Goal: Check status: Check status

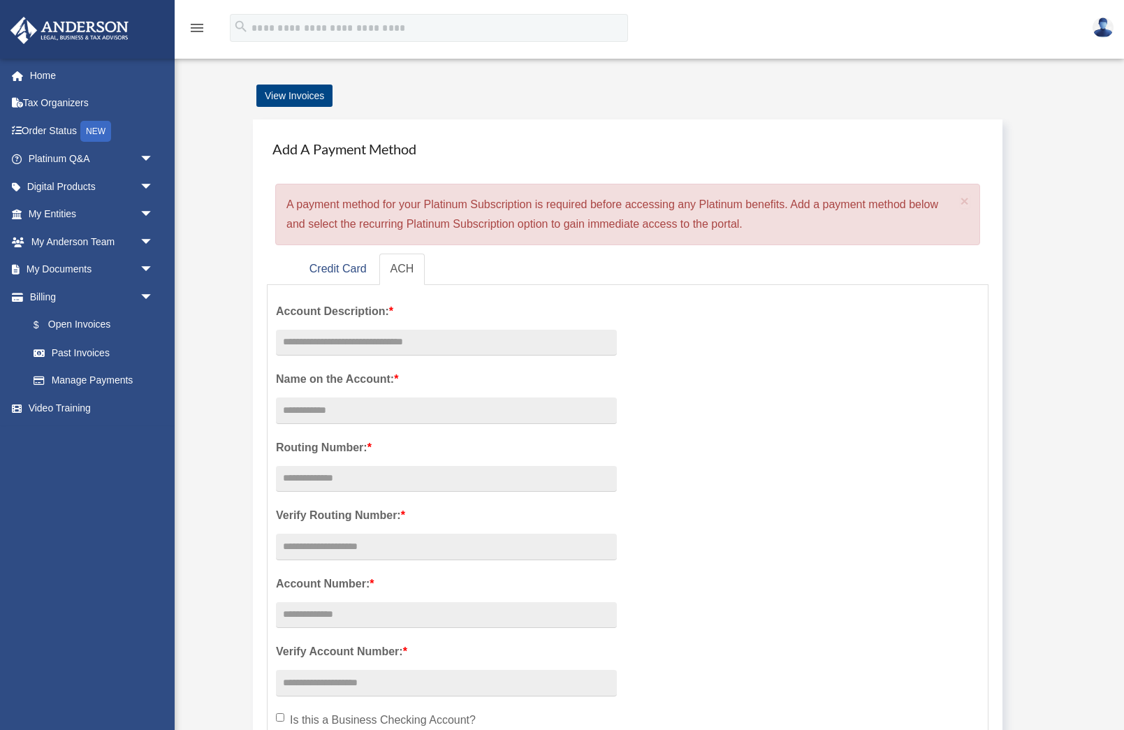
click at [870, 407] on div "Account Description: * Name on the Account: * Routing Number: * Verify Routing …" at bounding box center [627, 549] width 724 height 513
click at [105, 21] on img at bounding box center [69, 30] width 126 height 27
click at [1105, 26] on img at bounding box center [1103, 27] width 21 height 20
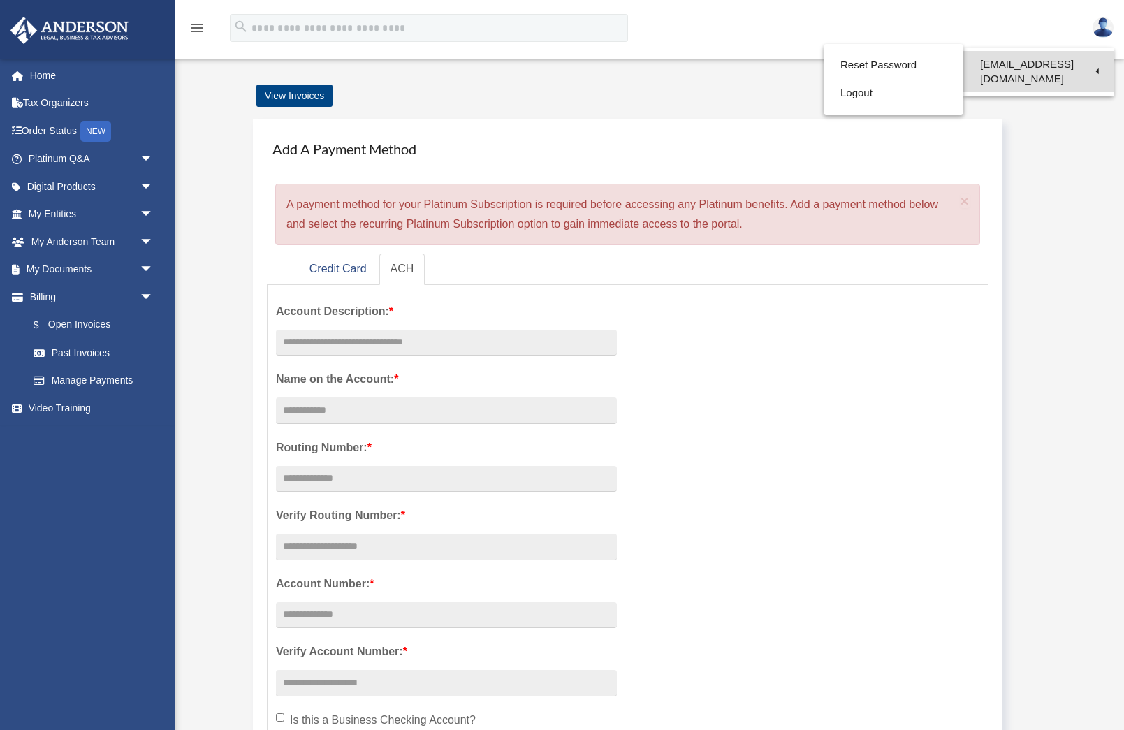
click at [1091, 62] on link "[EMAIL_ADDRESS][DOMAIN_NAME]" at bounding box center [1038, 71] width 150 height 41
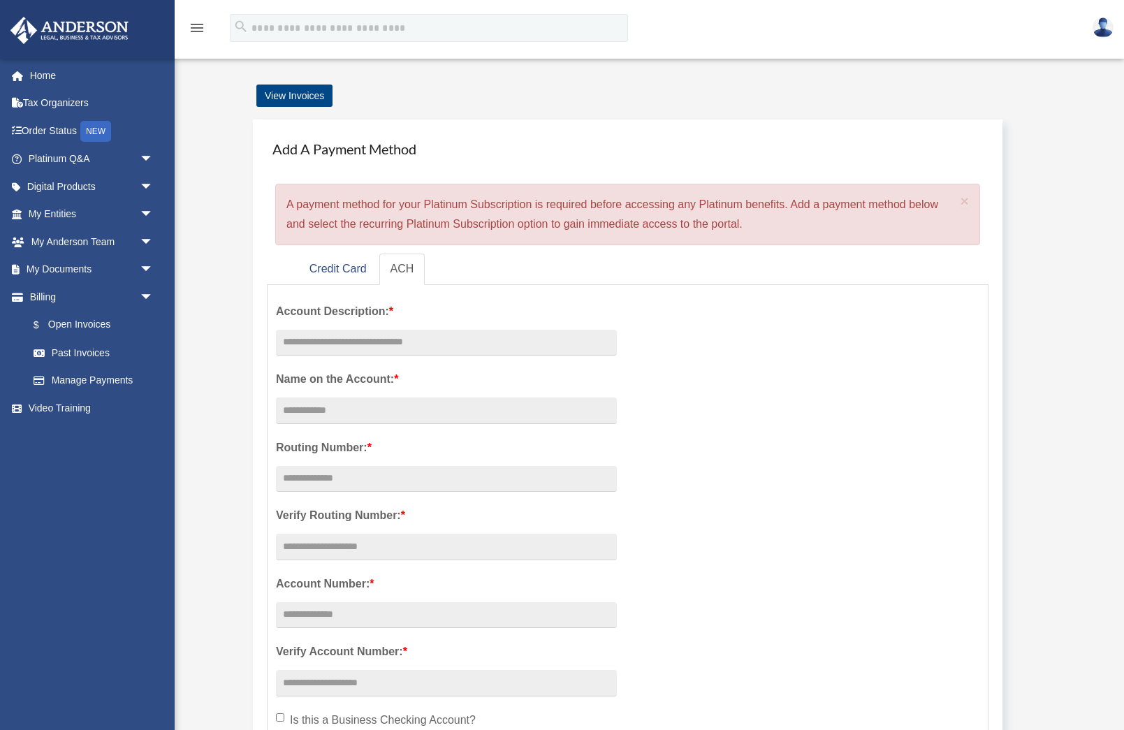
click at [1106, 26] on img at bounding box center [1103, 27] width 21 height 20
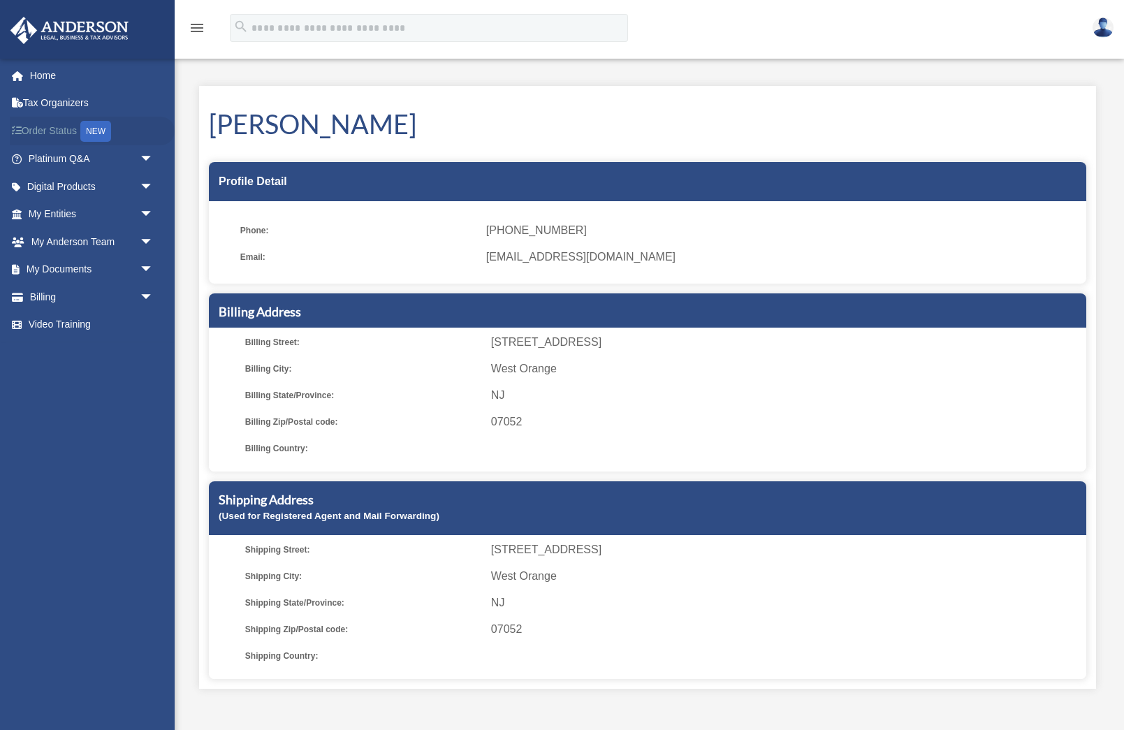
click at [73, 129] on link "Order Status NEW" at bounding box center [92, 131] width 165 height 29
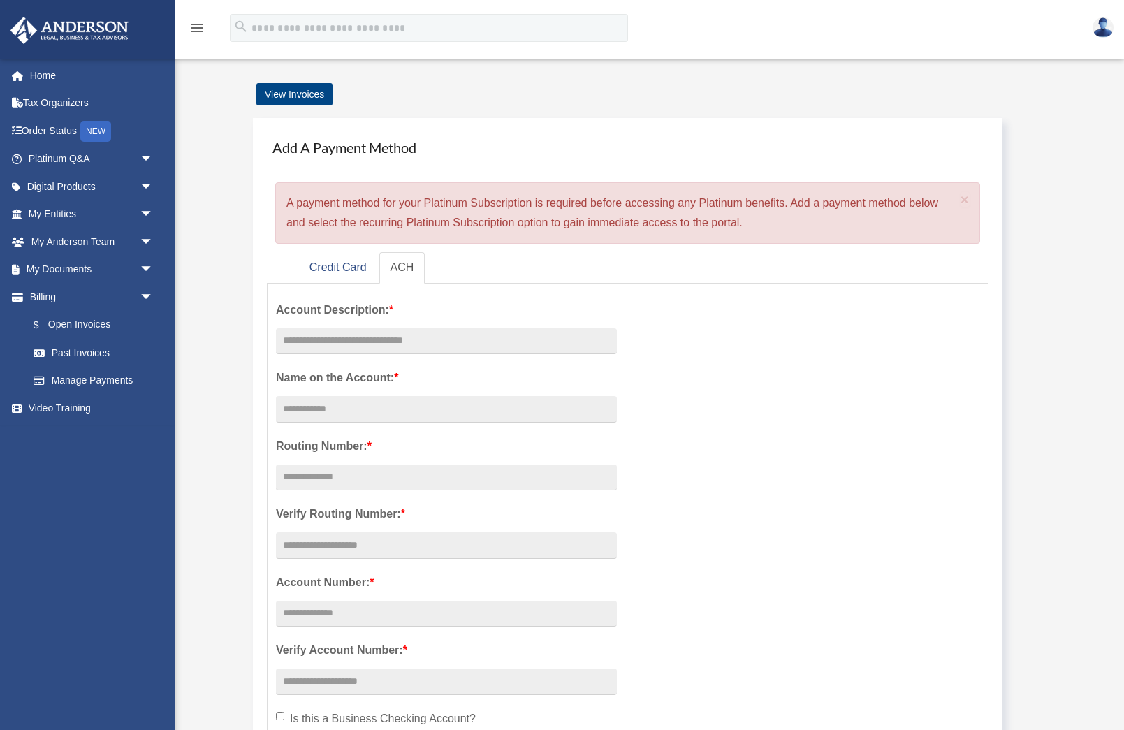
scroll to position [1, 0]
